Goal: Task Accomplishment & Management: Complete application form

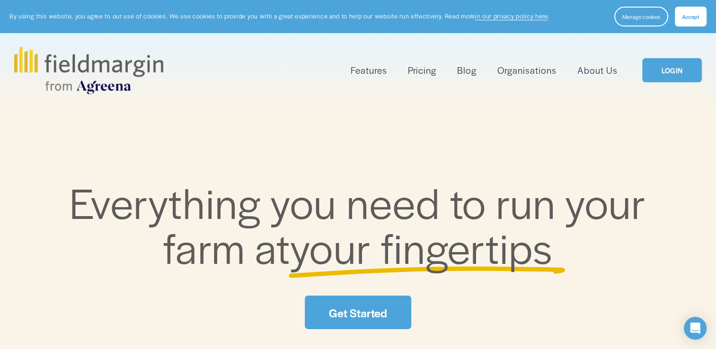
click at [664, 72] on link "LOGIN" at bounding box center [672, 70] width 60 height 24
